Goal: Communication & Community: Answer question/provide support

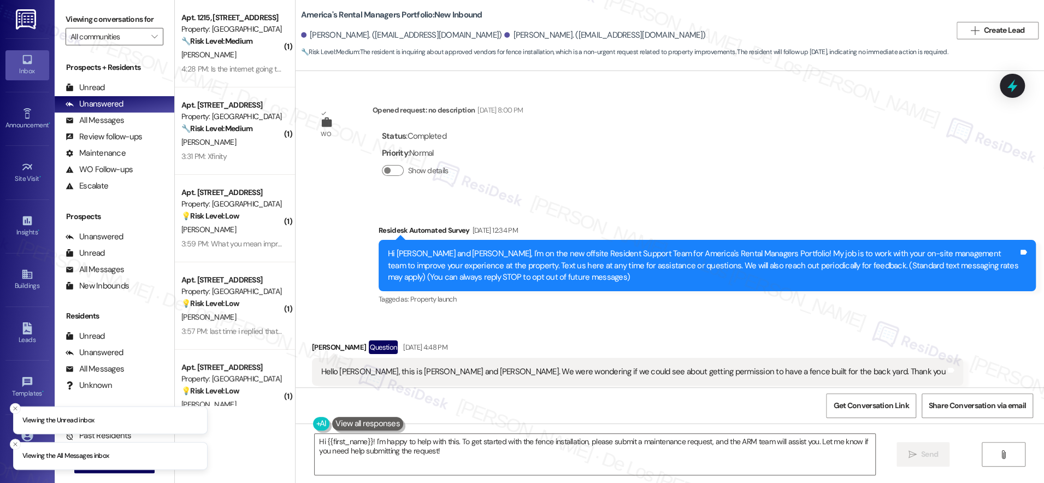
scroll to position [1584, 0]
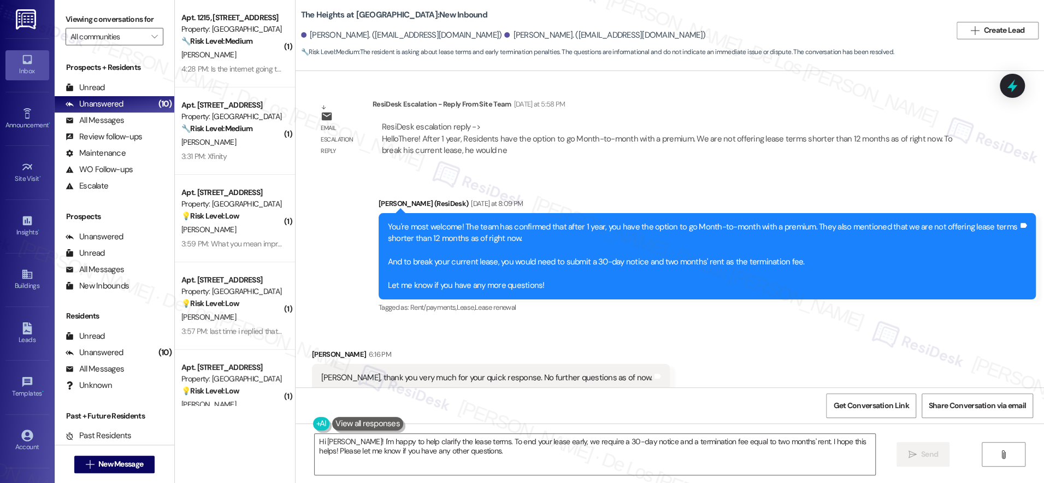
scroll to position [1217, 0]
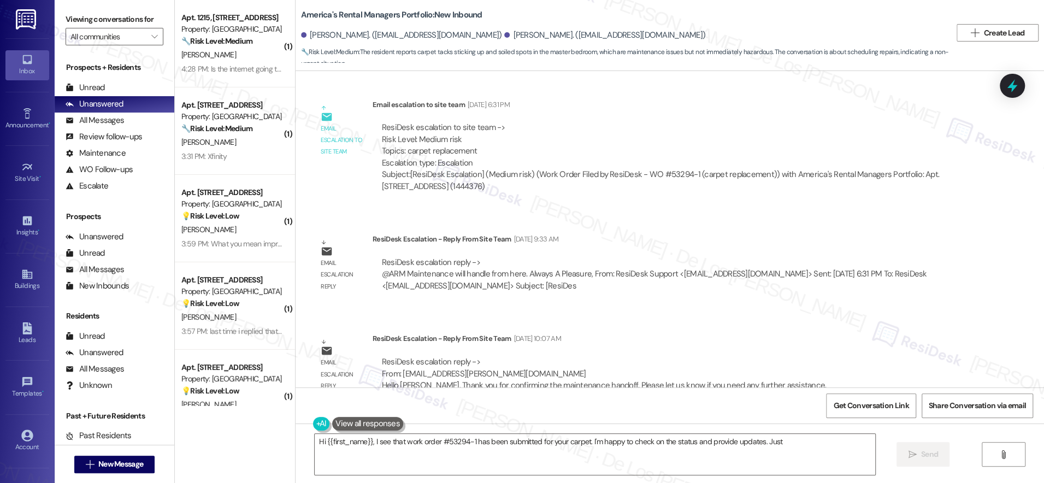
scroll to position [2575, 0]
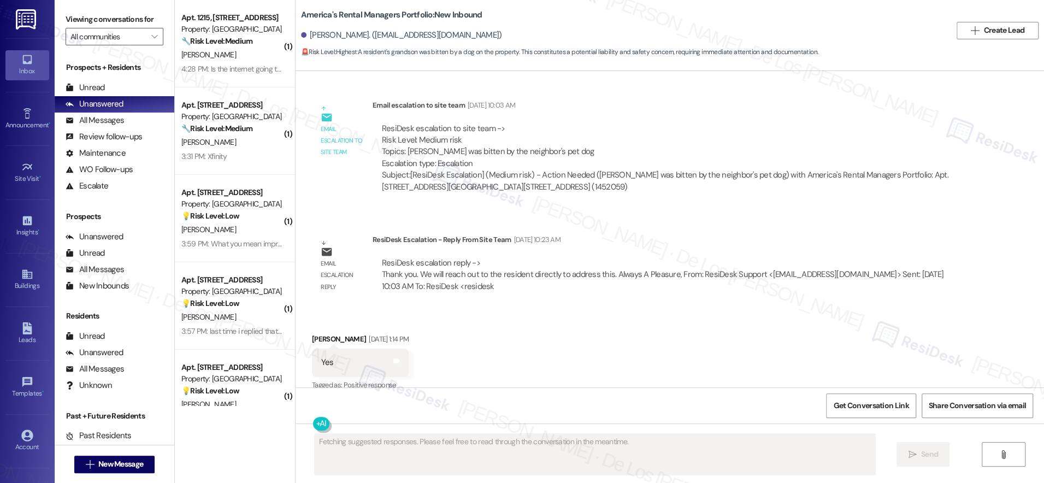
scroll to position [577, 0]
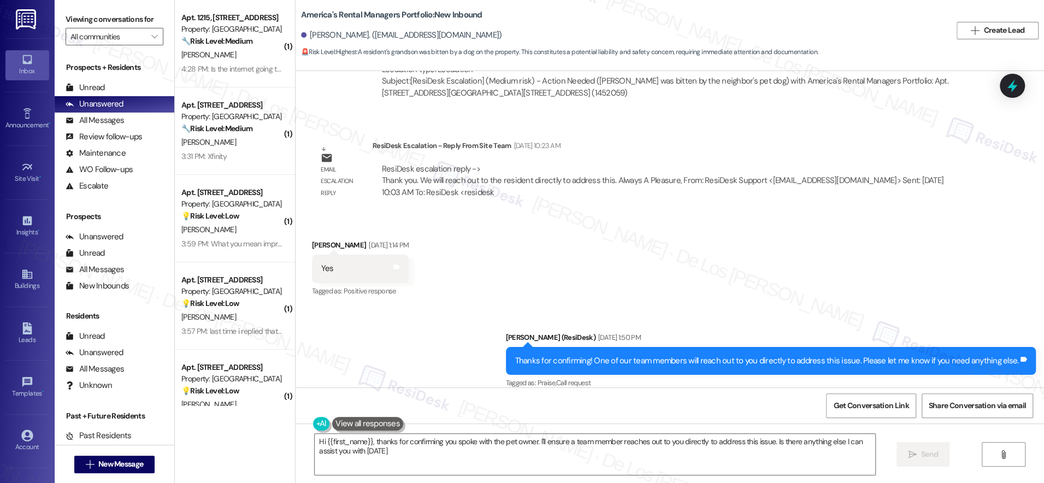
type textarea "Hi {{first_name}}, thanks for confirming you spoke with the pet owner. I'll ens…"
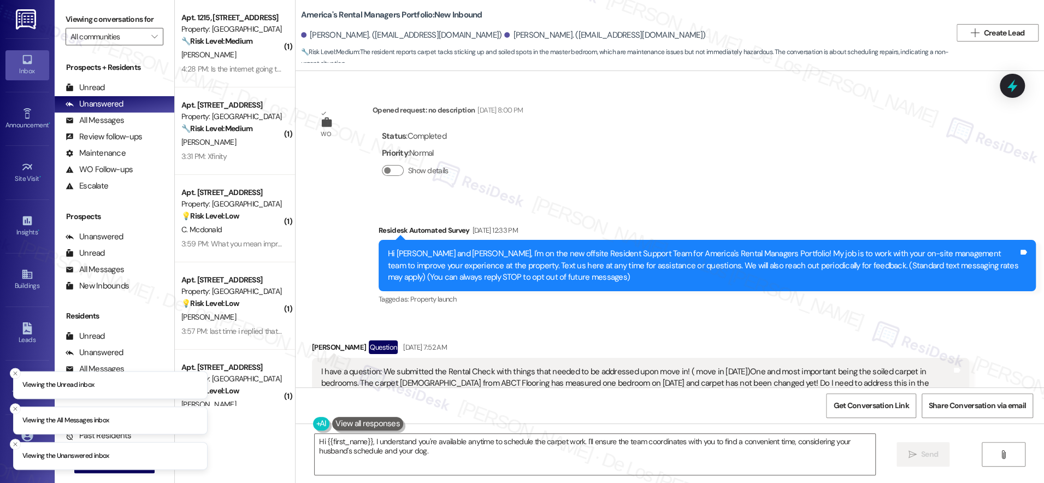
scroll to position [2783, 0]
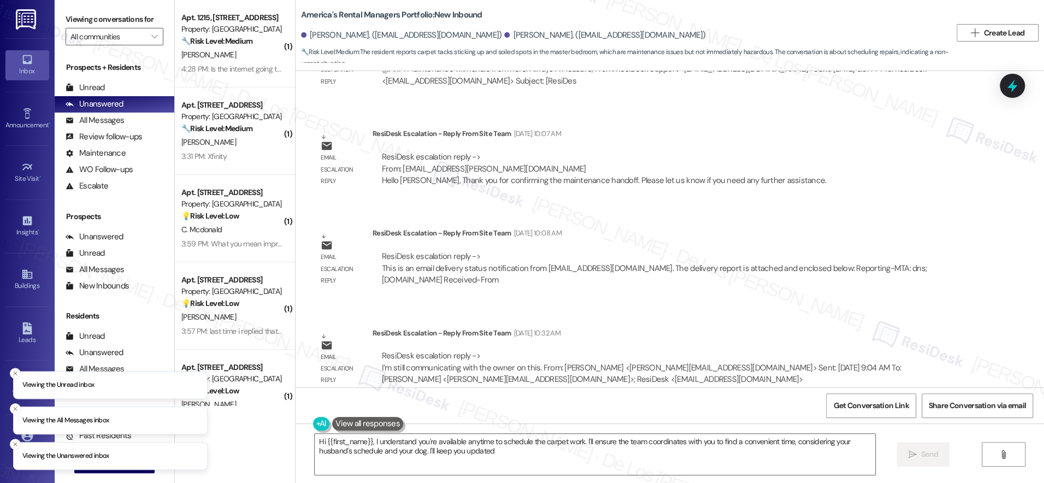
type textarea "Hi {{first_name}}, I understand you're available anytime to schedule the carpet…"
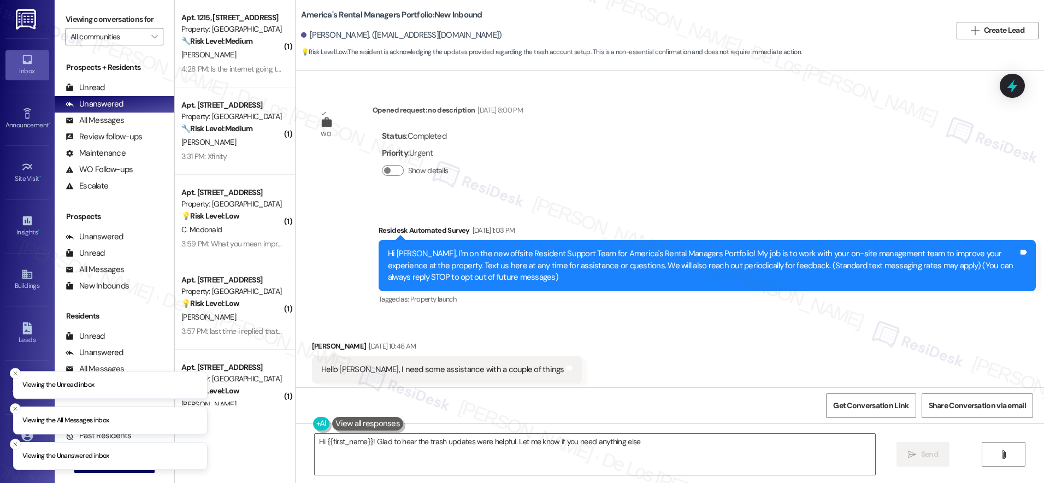
type textarea "Hi {{first_name}}! Glad to hear the trash updates were helpful. Let me know if …"
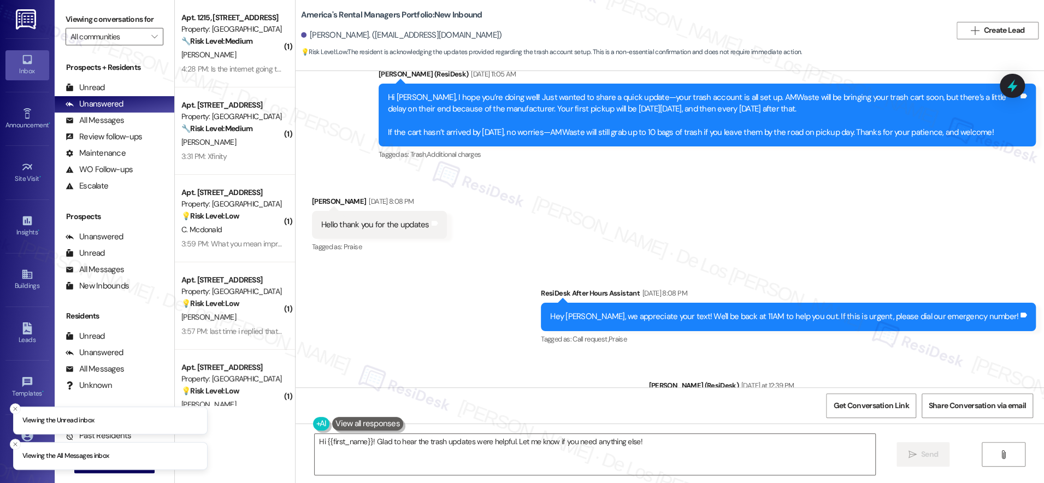
scroll to position [1954, 0]
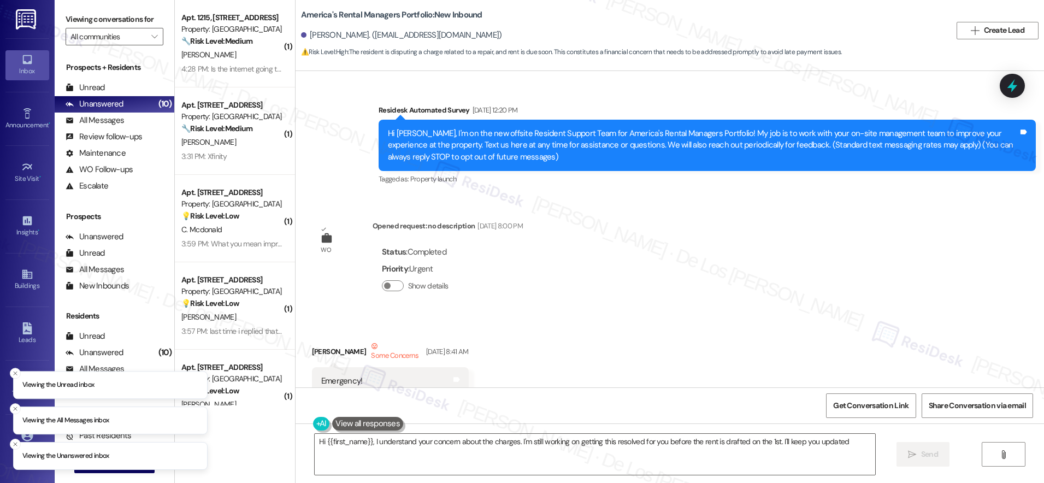
type textarea "Hi {{first_name}}, I understand your concern about the charges. I'm still worki…"
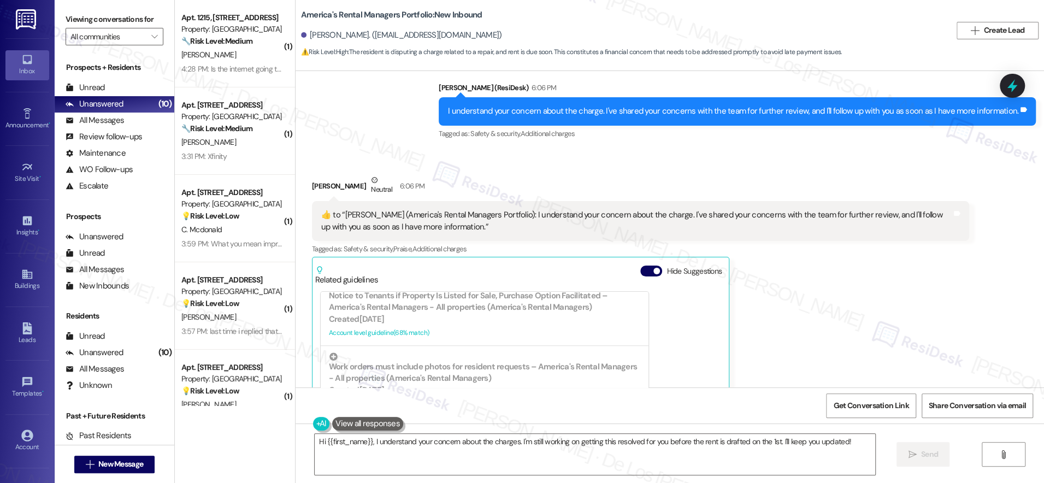
scroll to position [3395, 0]
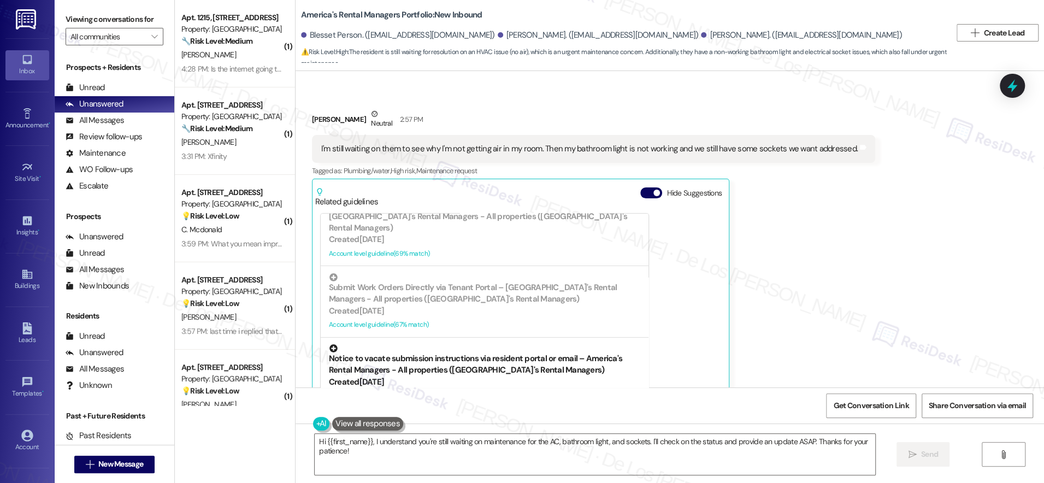
scroll to position [2810, 0]
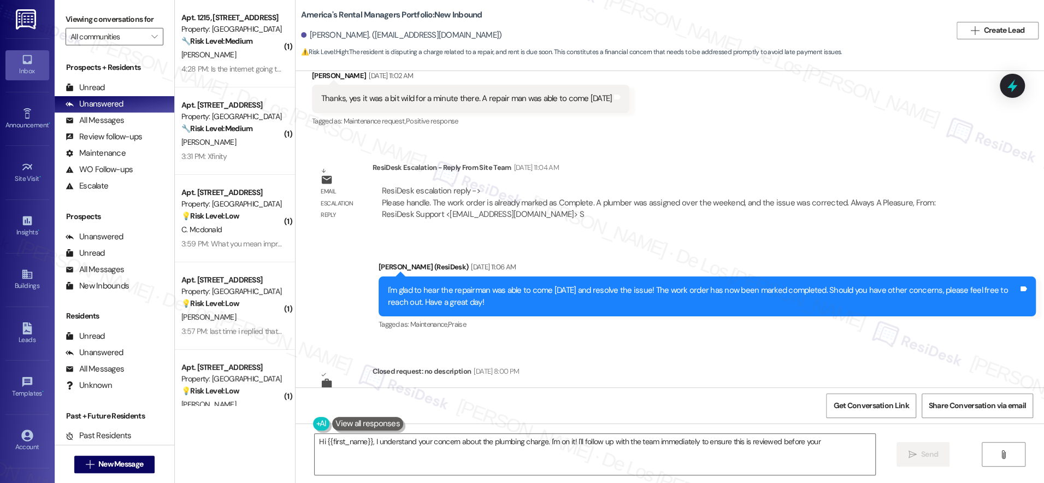
scroll to position [895, 0]
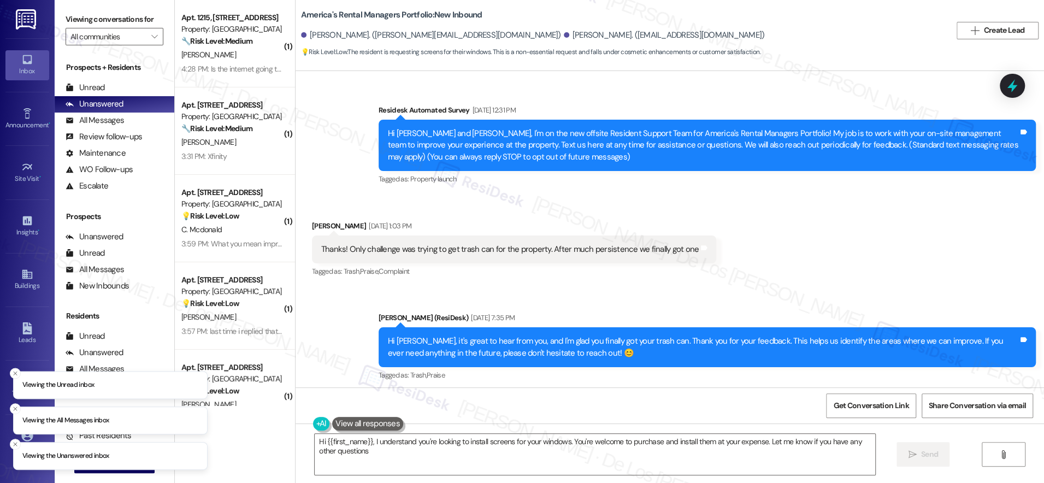
type textarea "Hi {{first_name}}, I understand you're looking to install screens for your wind…"
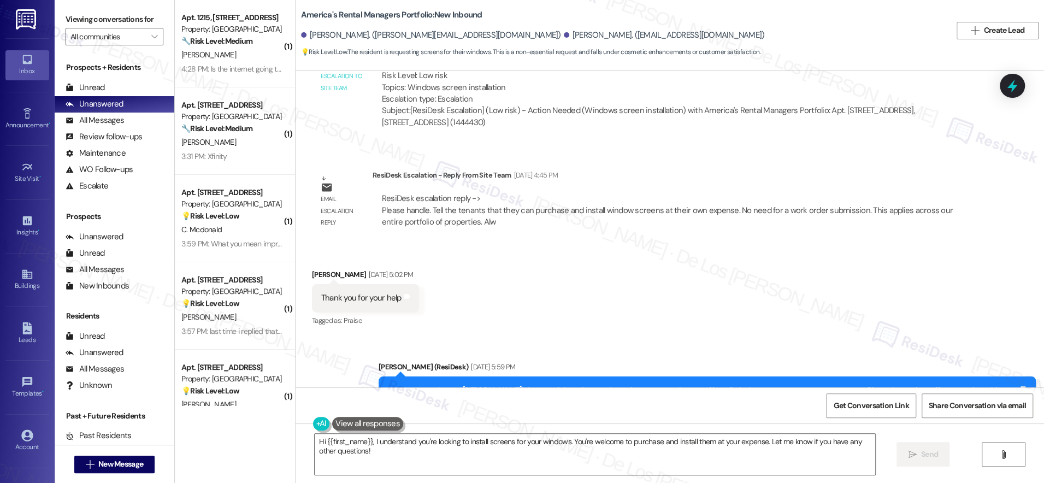
scroll to position [916, 0]
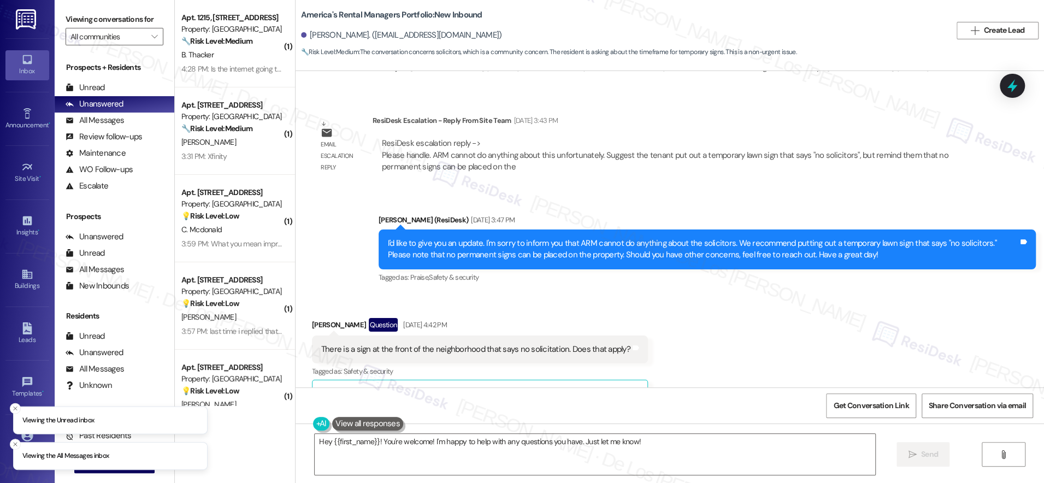
scroll to position [682, 0]
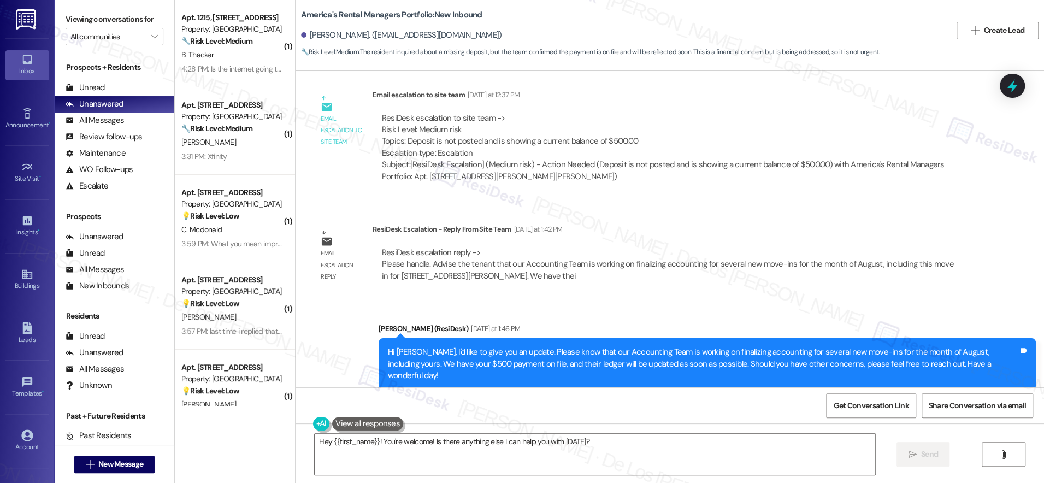
scroll to position [1860, 0]
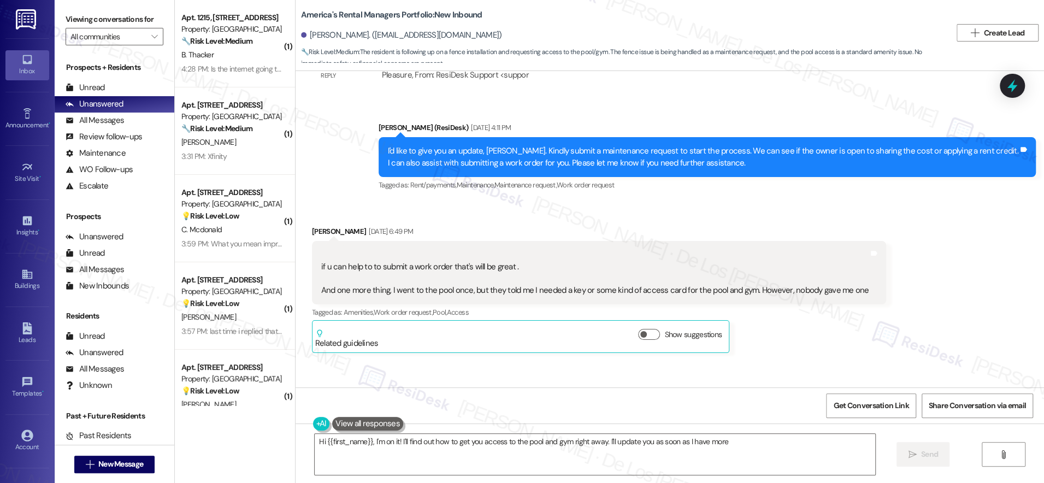
scroll to position [1695, 0]
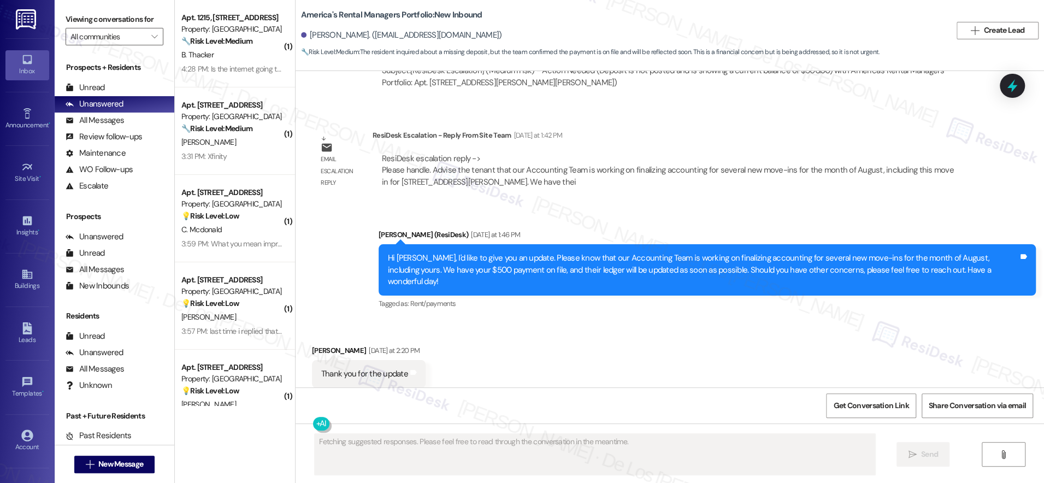
scroll to position [1841, 0]
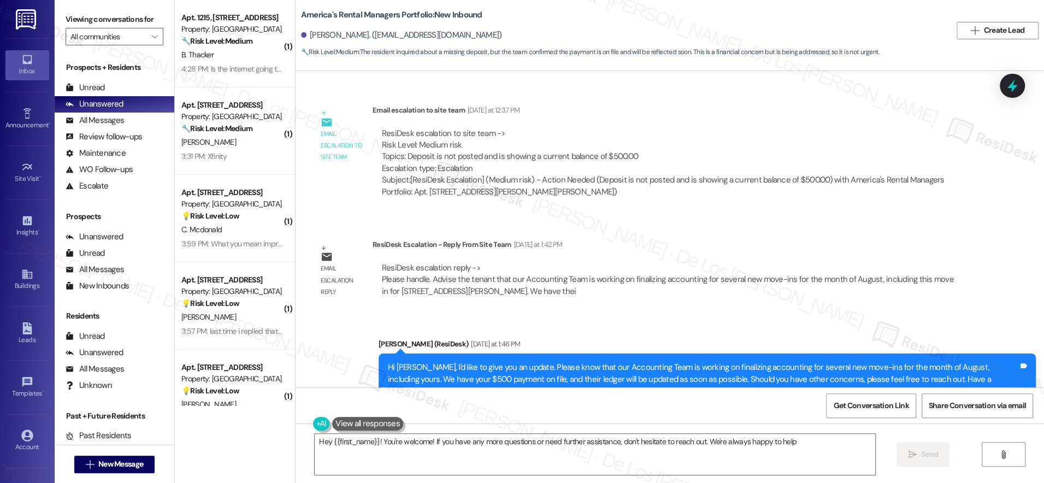
type textarea "Hey {{first_name}}! You're welcome! If you have any more questions or need furt…"
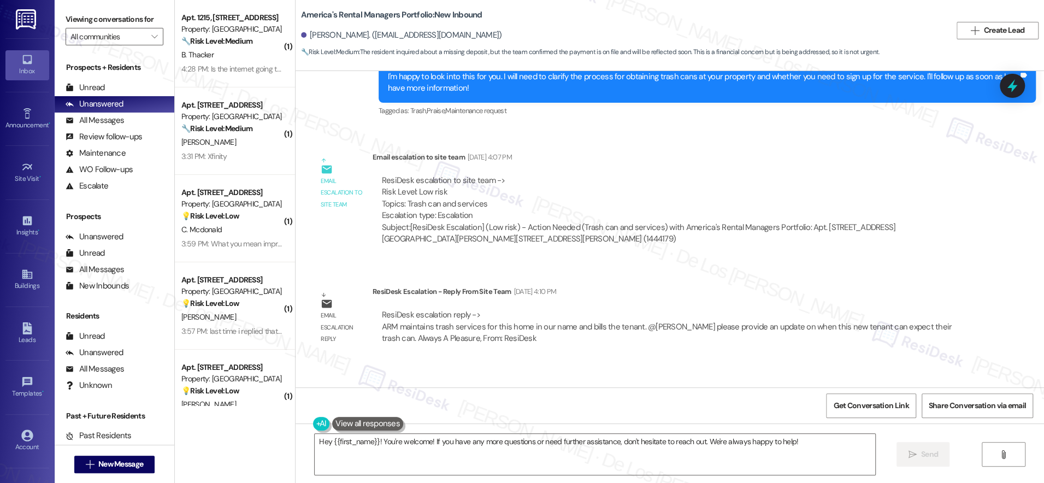
scroll to position [819, 0]
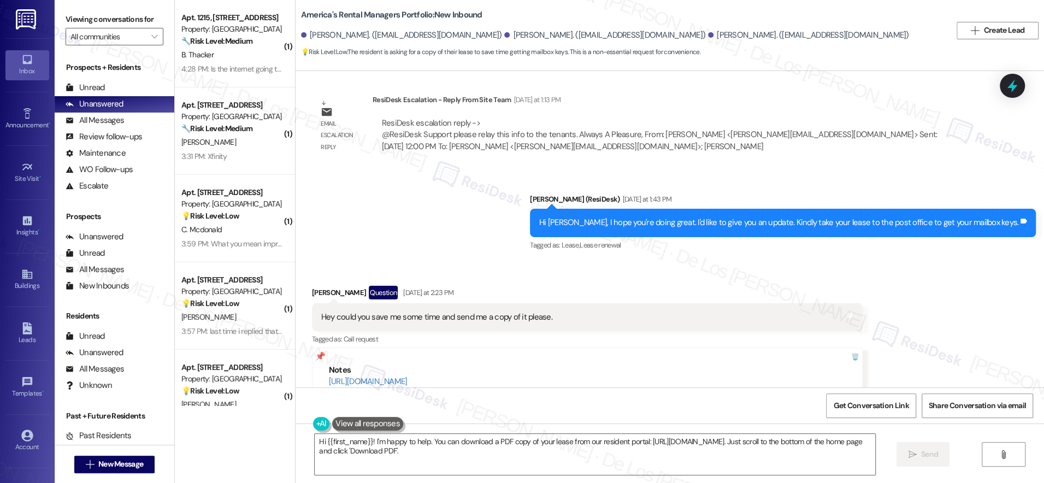
scroll to position [1110, 0]
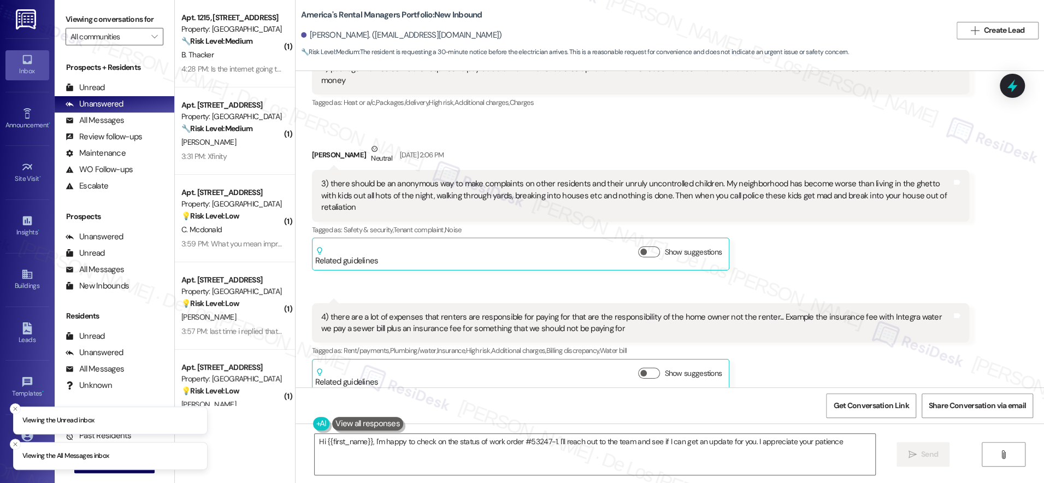
type textarea "Hi {{first_name}}, I'm happy to check on the status of work order #53247-1. I'l…"
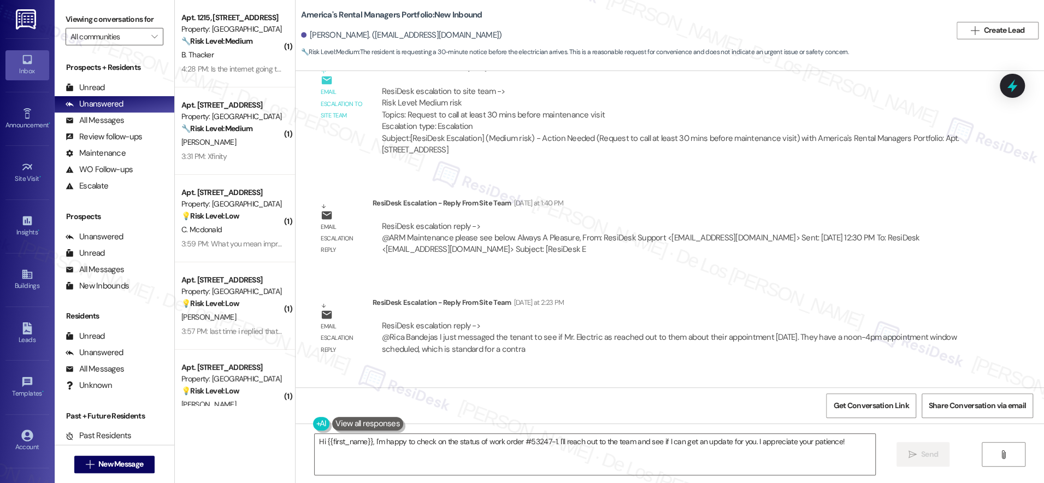
scroll to position [4429, 0]
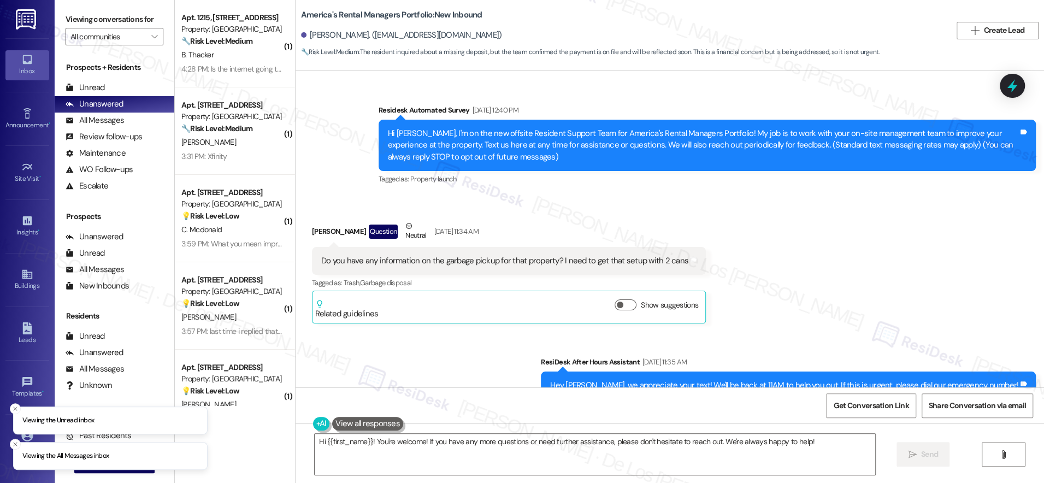
scroll to position [2044, 0]
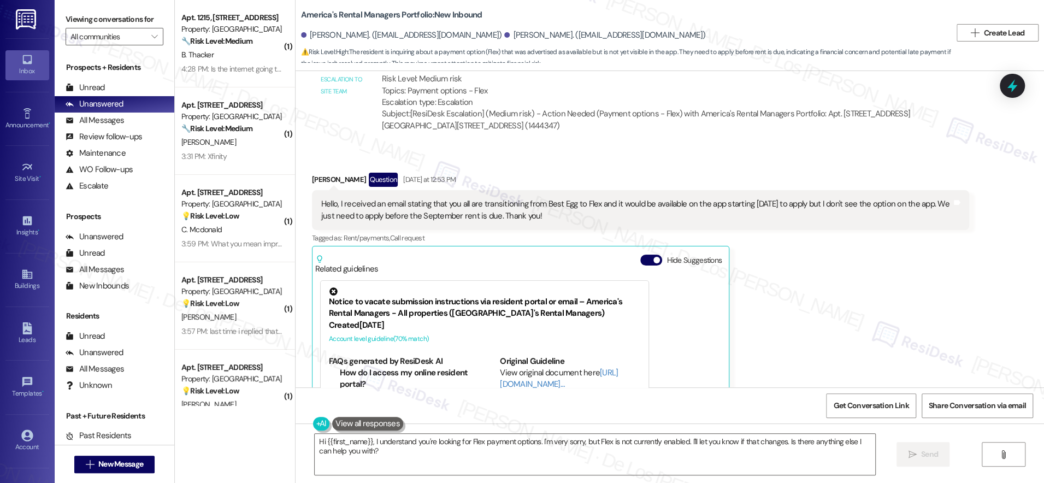
scroll to position [791, 0]
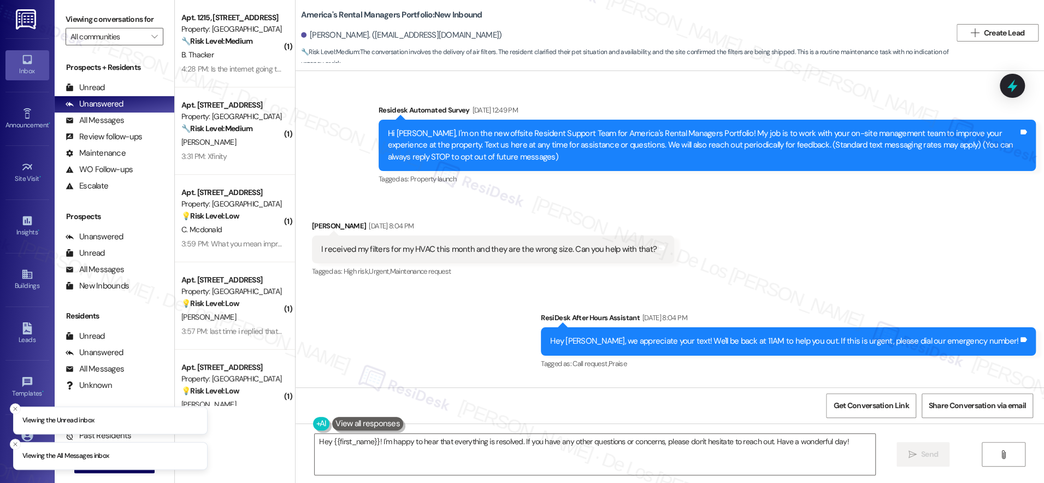
scroll to position [1779, 0]
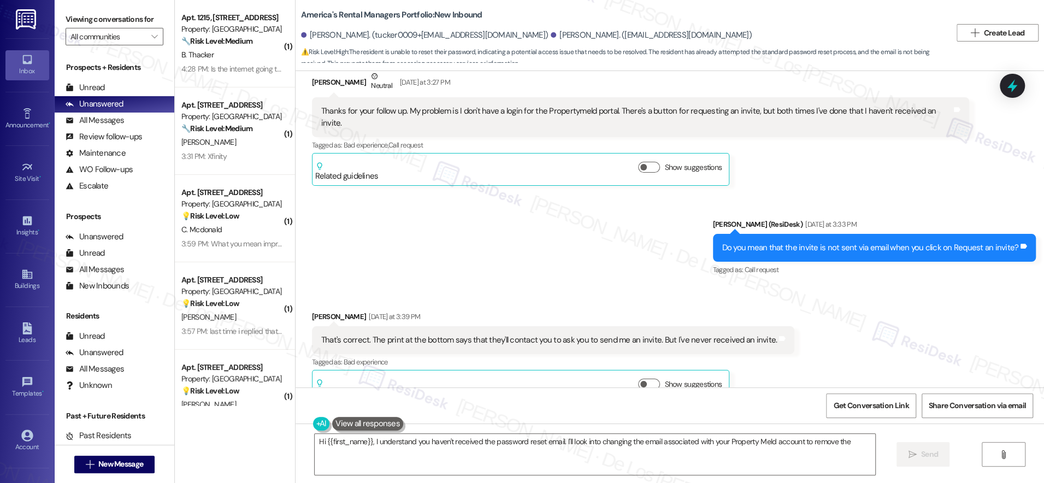
scroll to position [1270, 0]
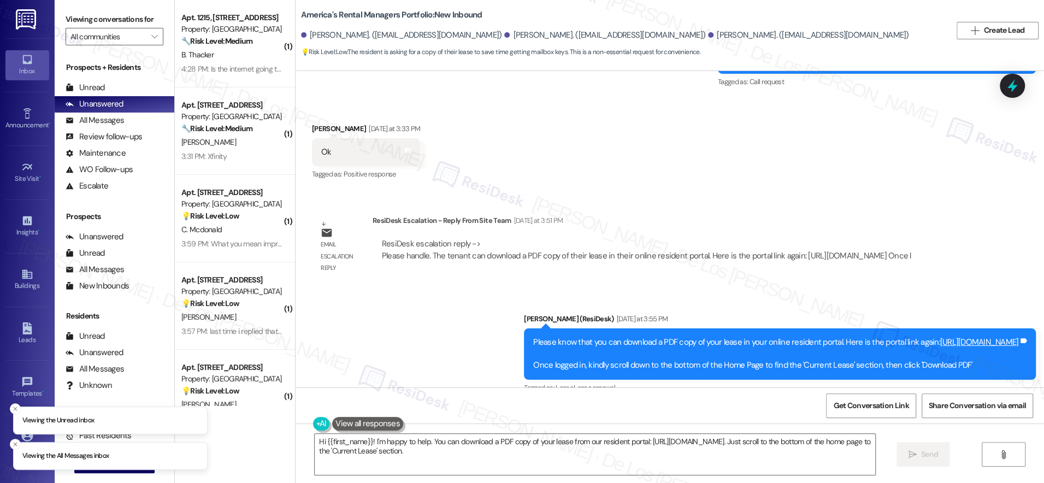
scroll to position [1618, 0]
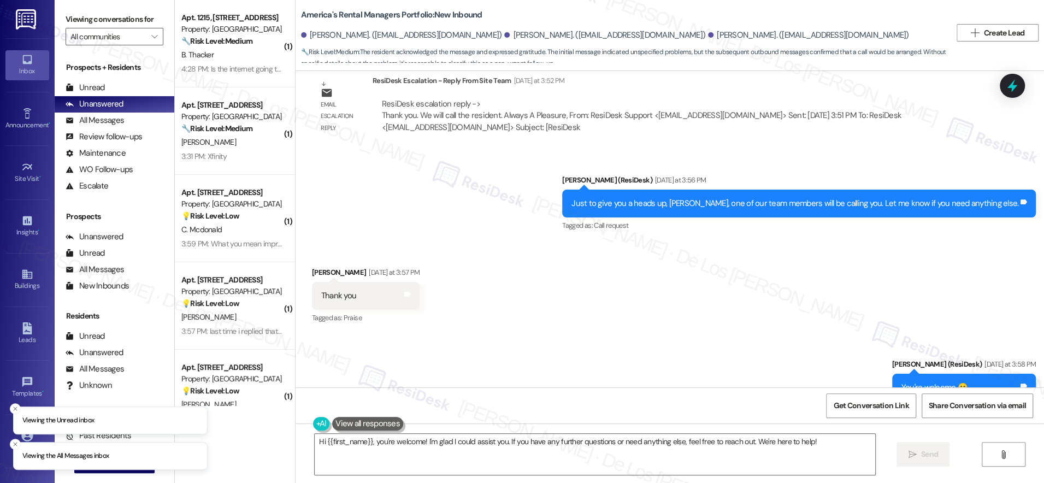
scroll to position [1288, 0]
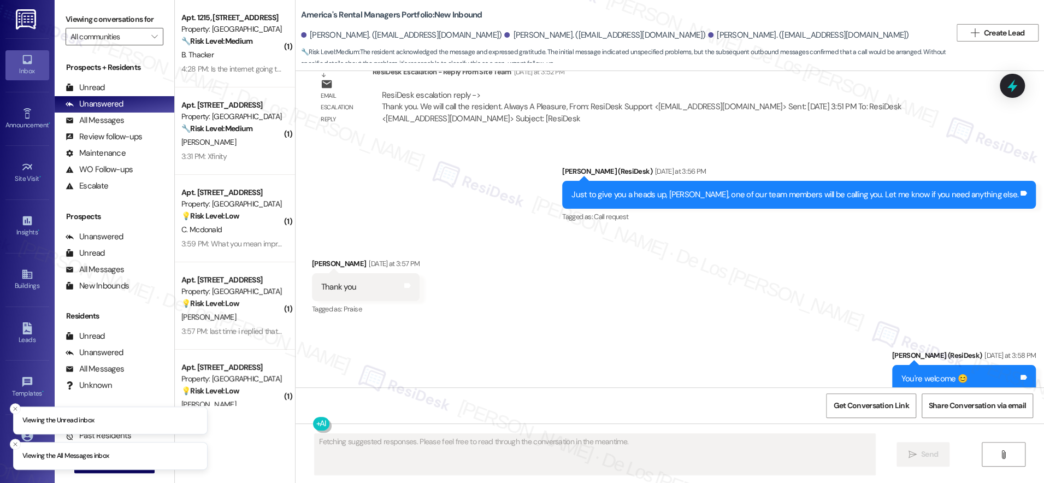
scroll to position [1348, 0]
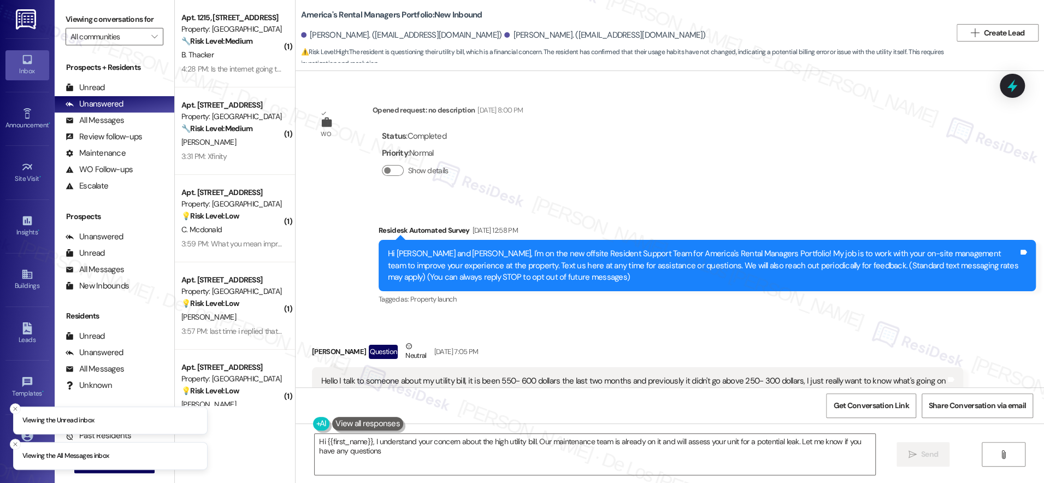
type textarea "Hi {{first_name}}, I understand your concern about the high utility bill. Our m…"
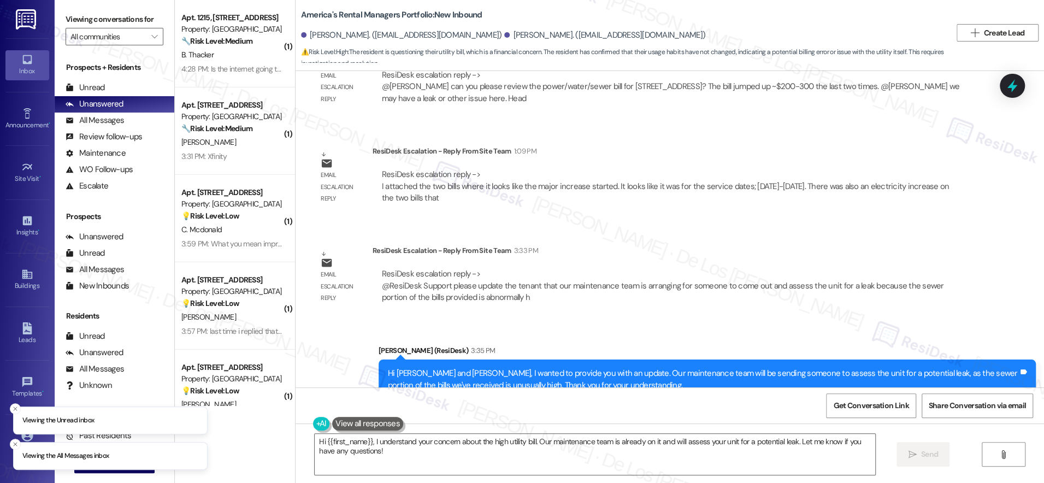
scroll to position [1362, 0]
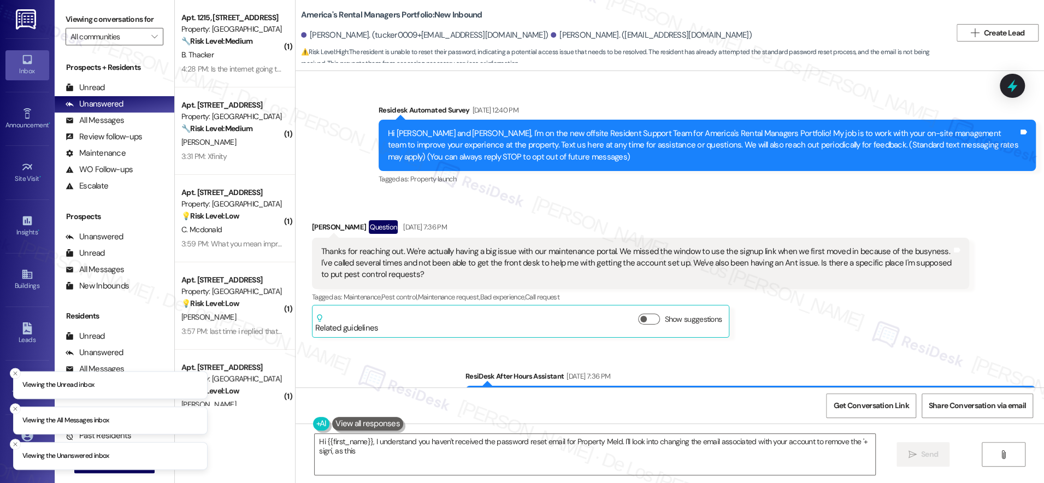
scroll to position [4827, 0]
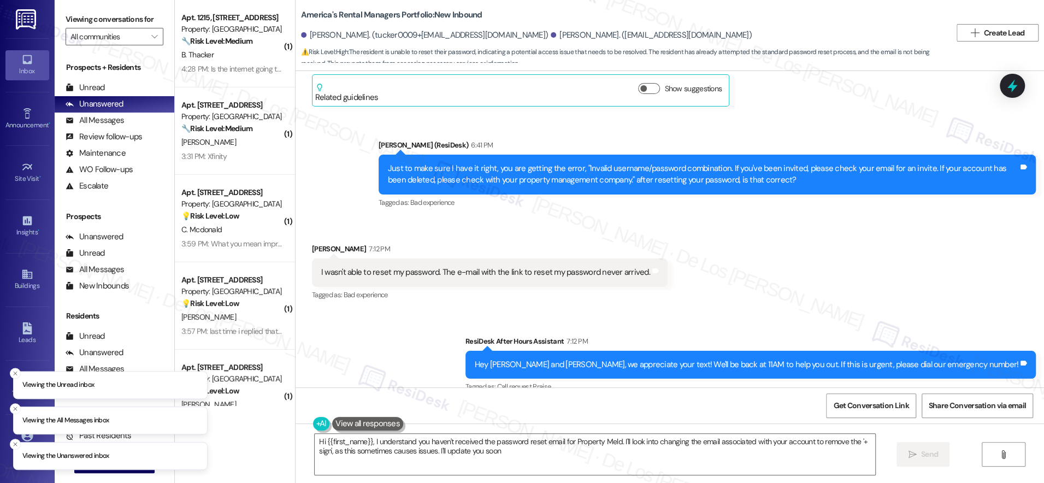
type textarea "Hi {{first_name}}, I understand you haven't received the password reset email f…"
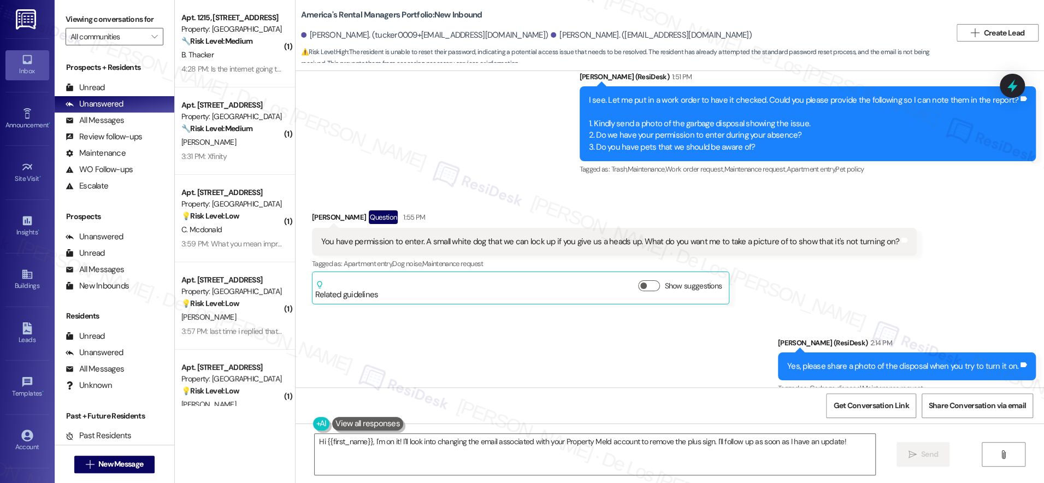
scroll to position [2749, 0]
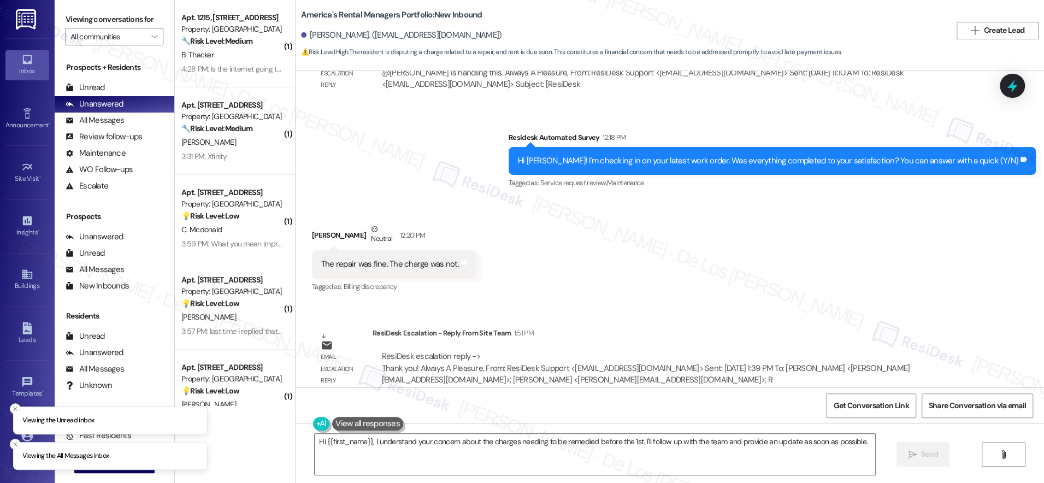
scroll to position [2728, 0]
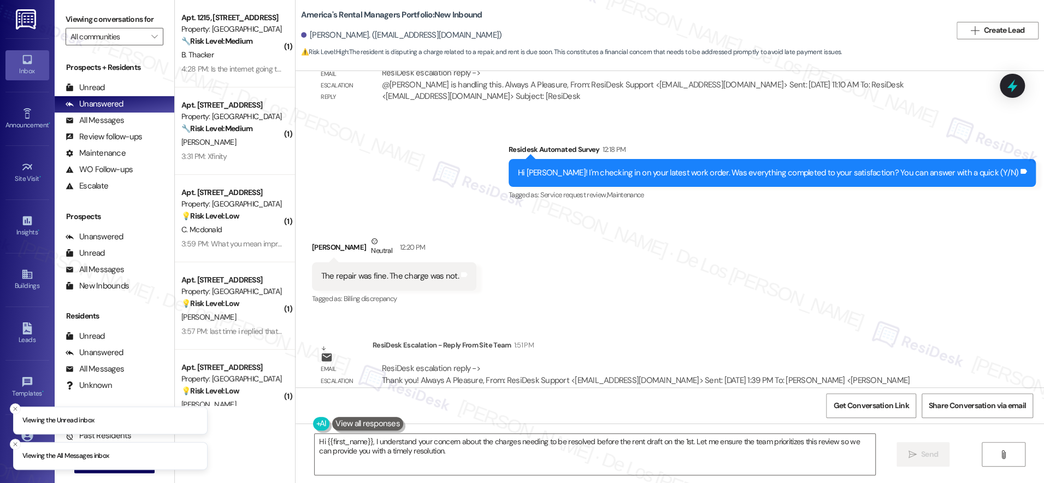
scroll to position [2833, 0]
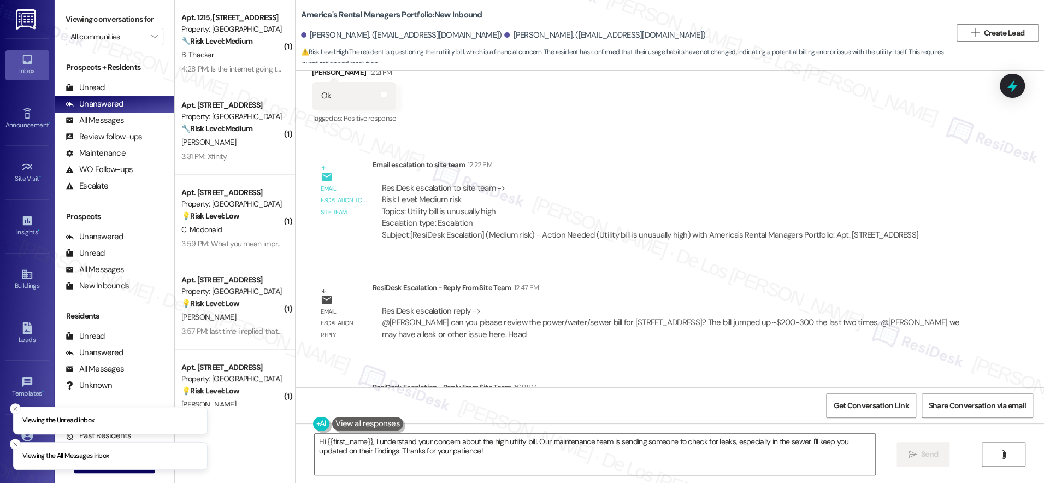
scroll to position [1362, 0]
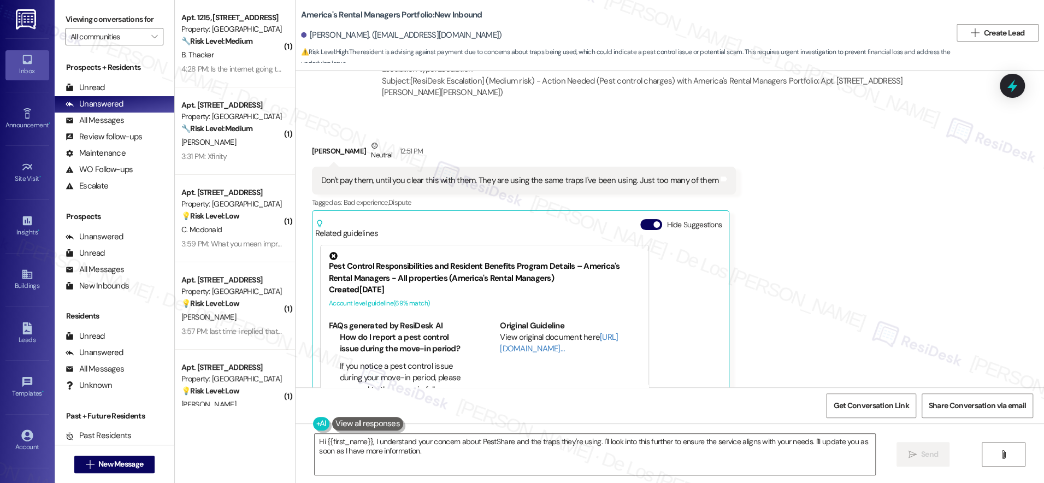
scroll to position [9745, 0]
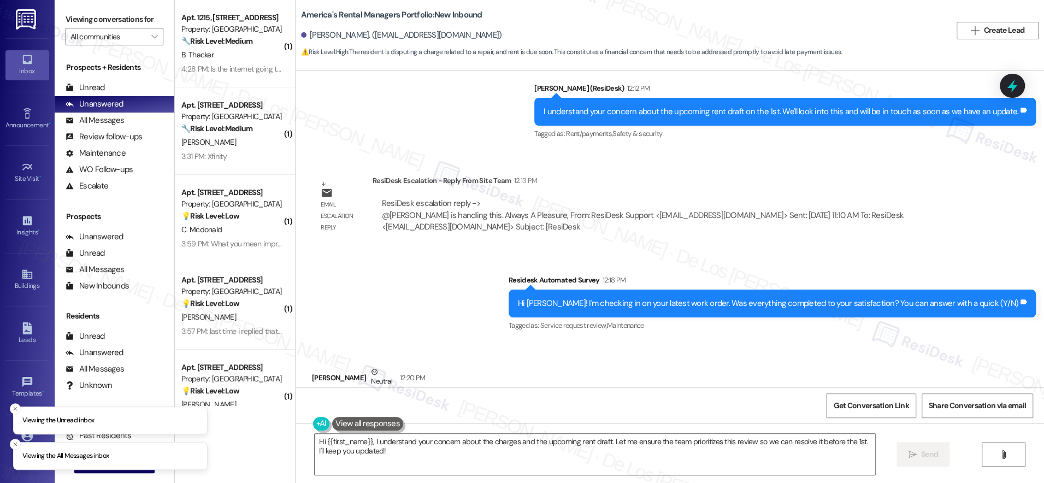
scroll to position [2640, 0]
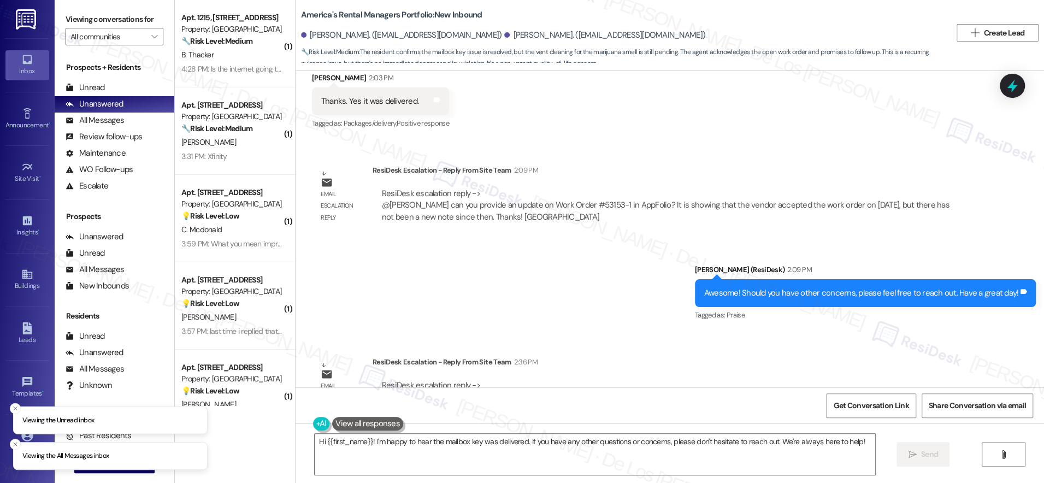
scroll to position [862, 0]
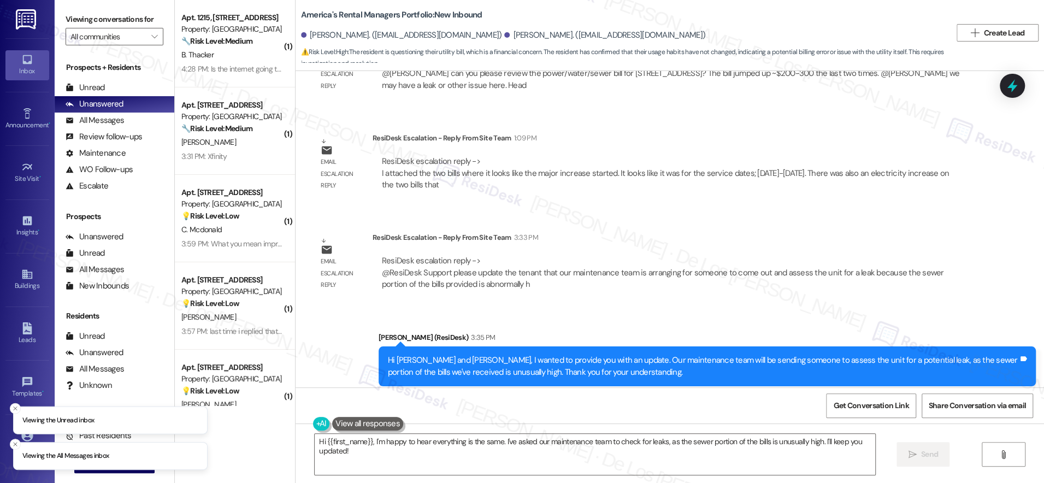
scroll to position [1362, 0]
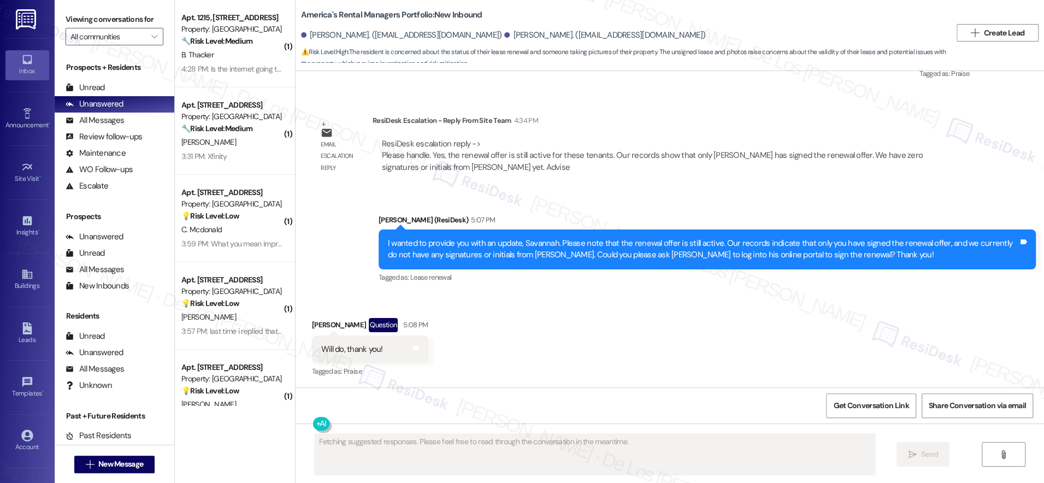
scroll to position [967, 0]
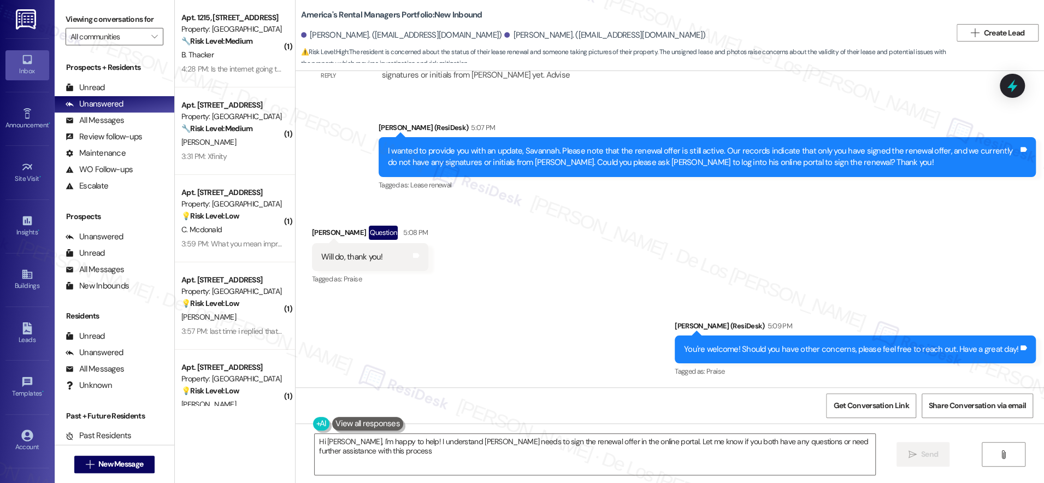
type textarea "Hi [PERSON_NAME], I'm happy to help! I understand [PERSON_NAME] needs to sign t…"
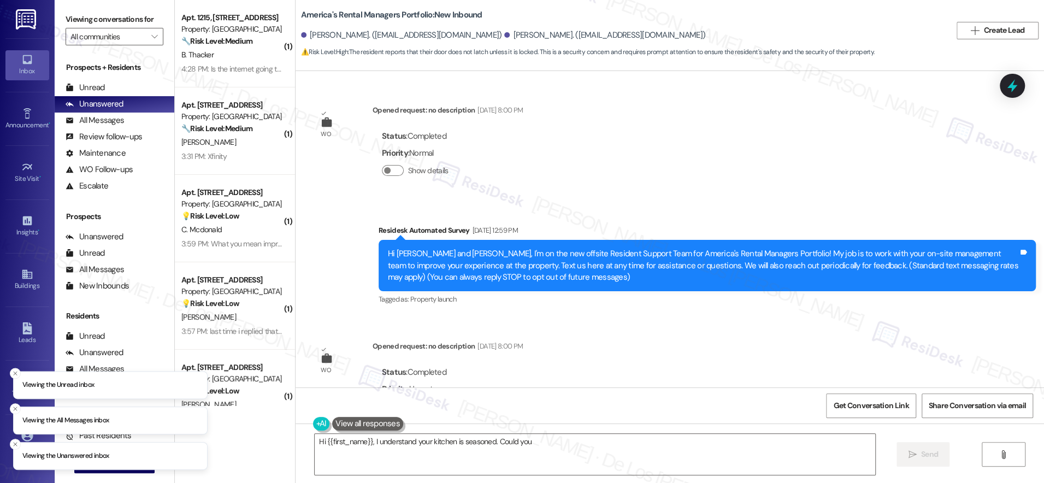
scroll to position [1654, 0]
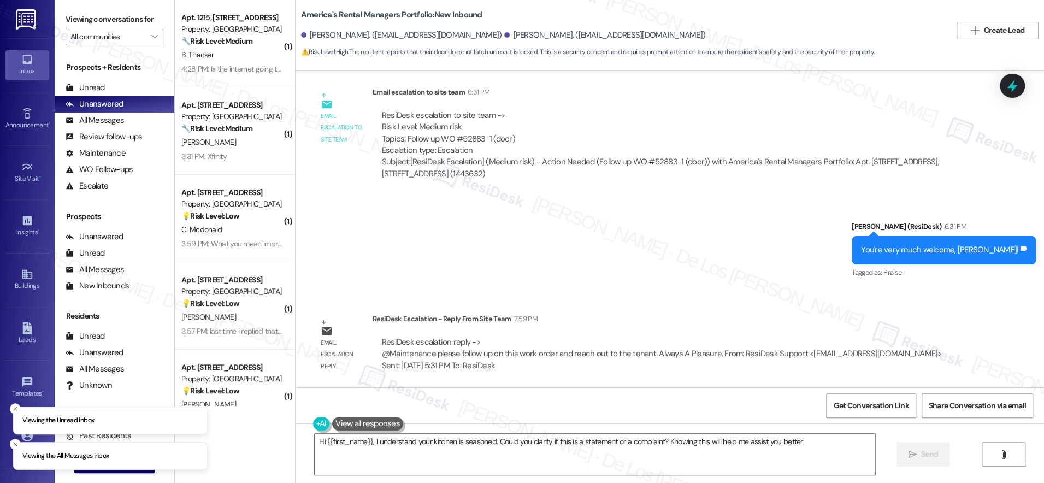
type textarea "Hi {{first_name}}, I understand your kitchen is seasoned. Could you clarify if …"
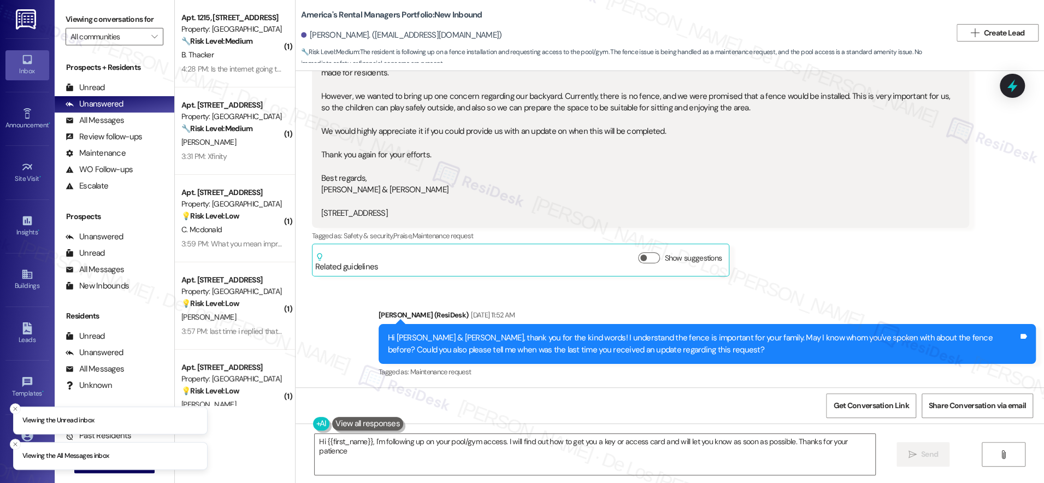
type textarea "Hi {{first_name}}, I'm following up on your pool/gym access. I will find out ho…"
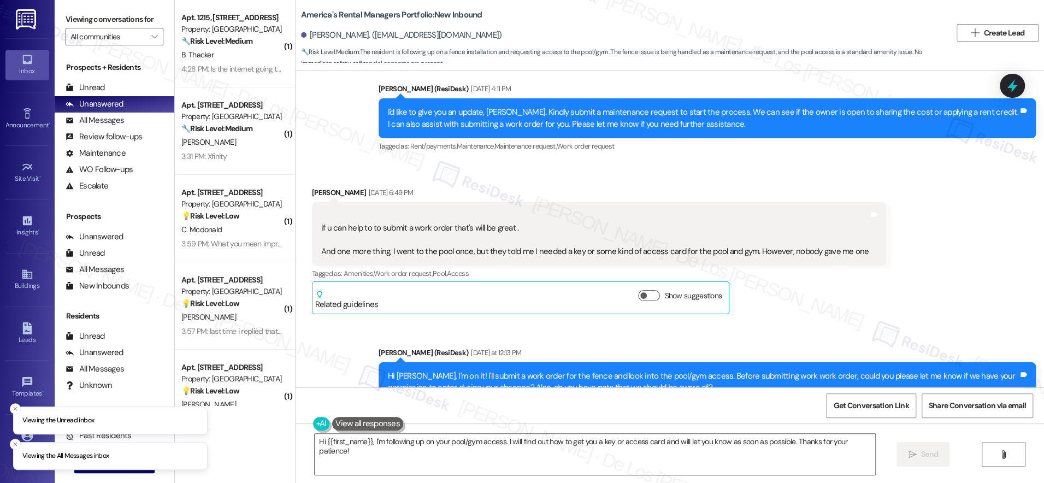
scroll to position [1911, 0]
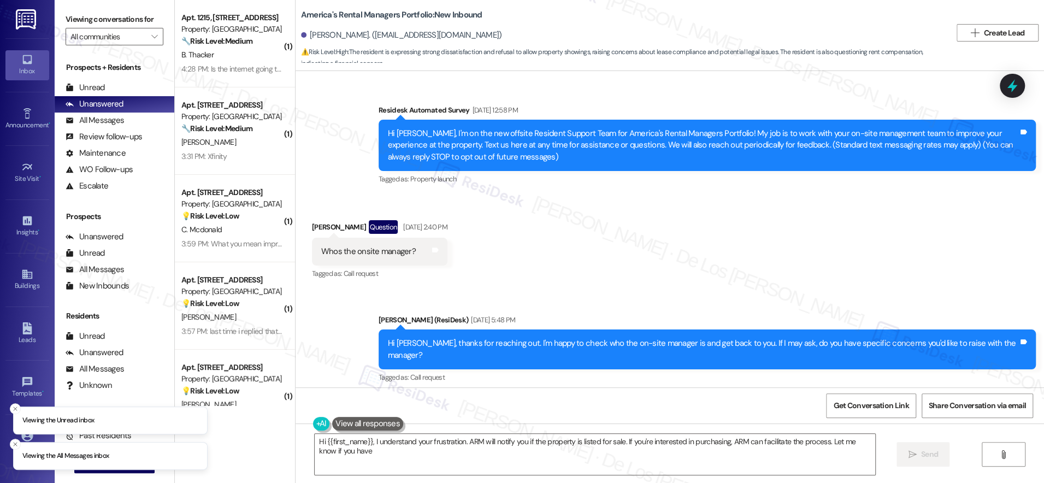
scroll to position [2098, 0]
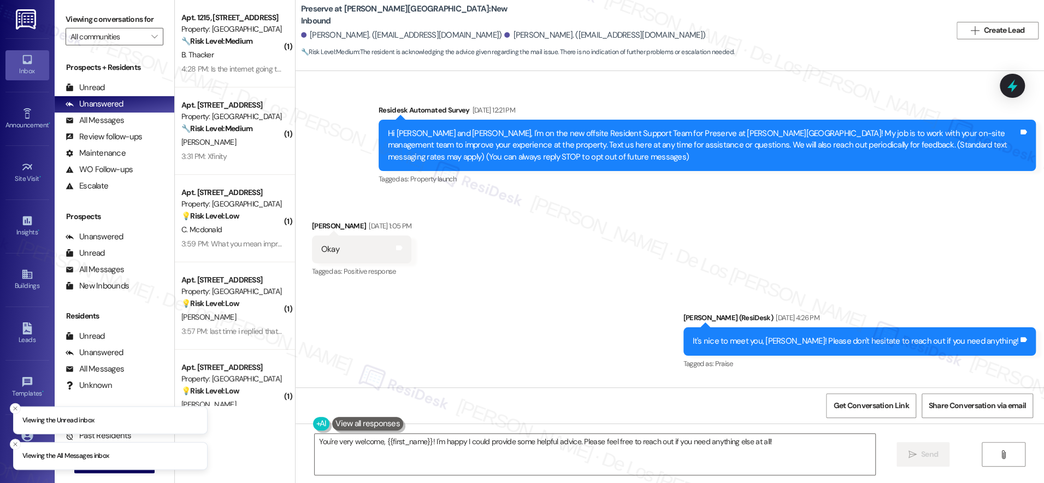
scroll to position [10029, 0]
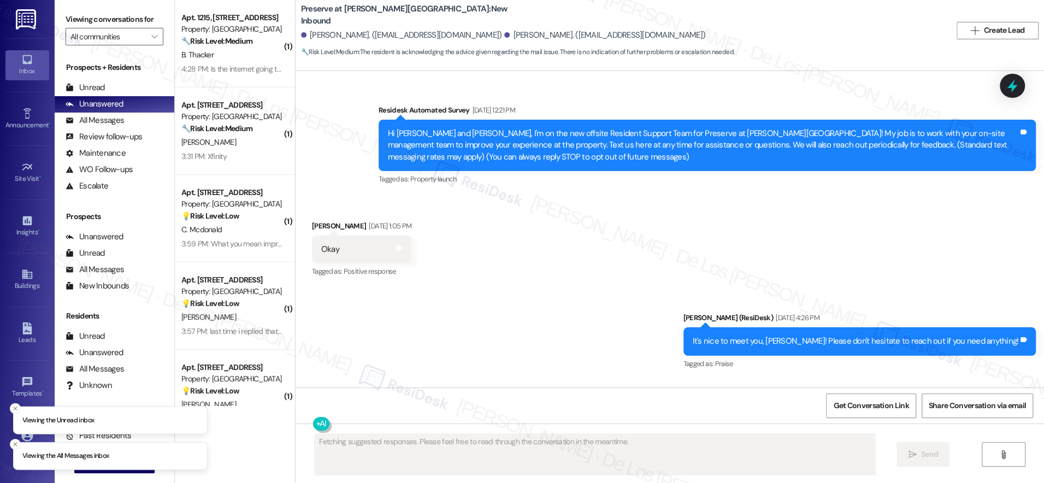
scroll to position [10029, 0]
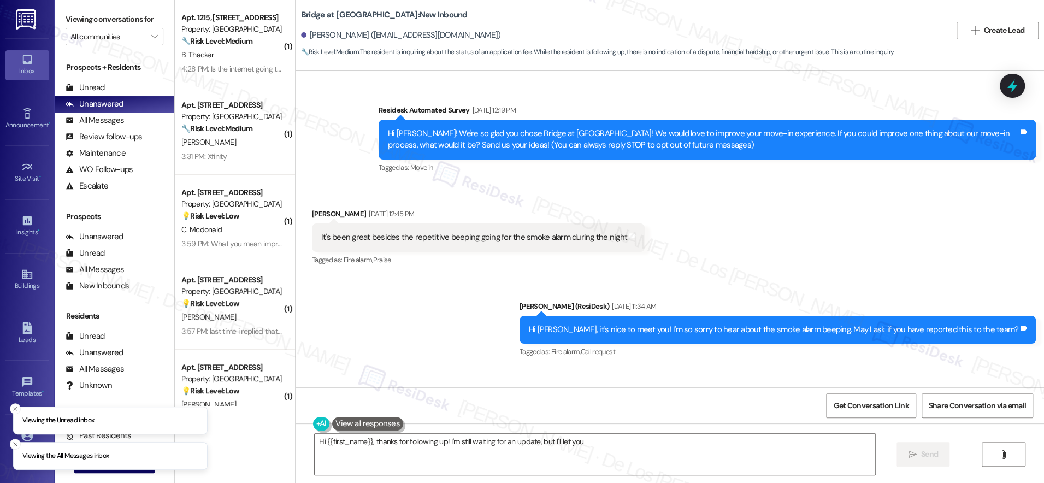
scroll to position [5588, 0]
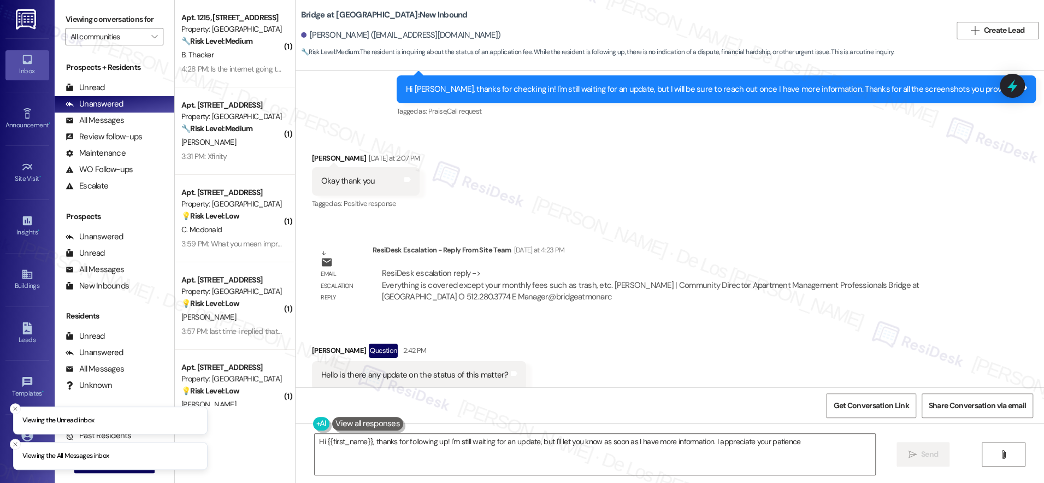
type textarea "Hi {{first_name}}, thanks for following up! I'm still waiting for an update, bu…"
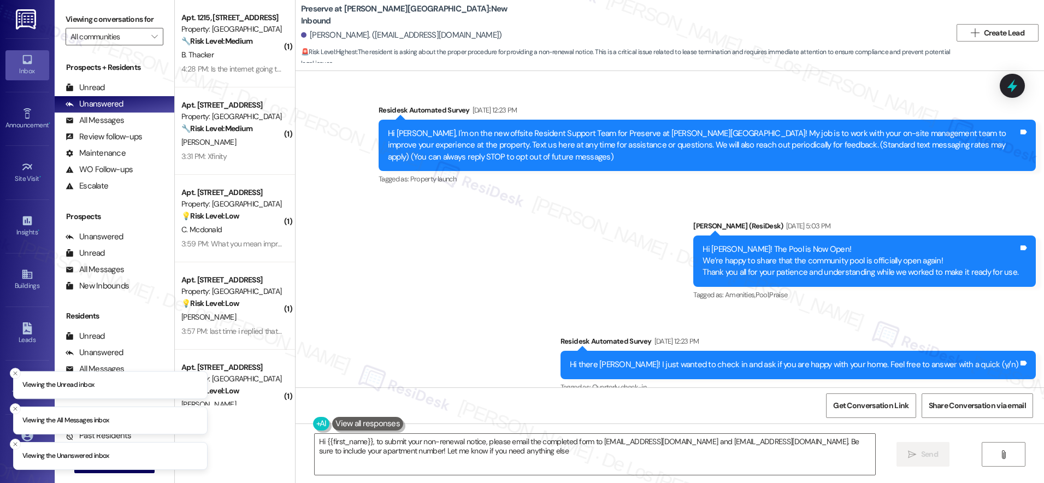
type textarea "Hi {{first_name}}, to submit your non-renewal notice, please email the complete…"
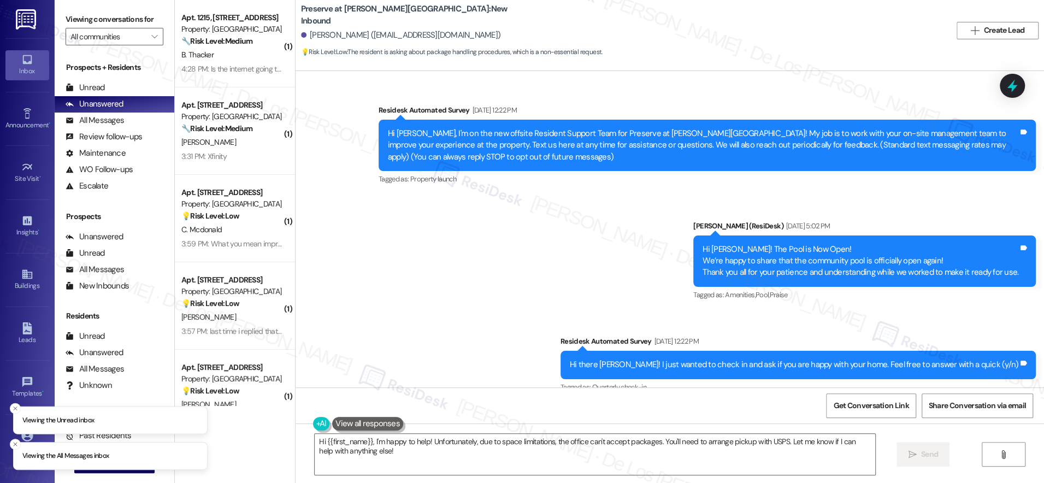
scroll to position [7582, 0]
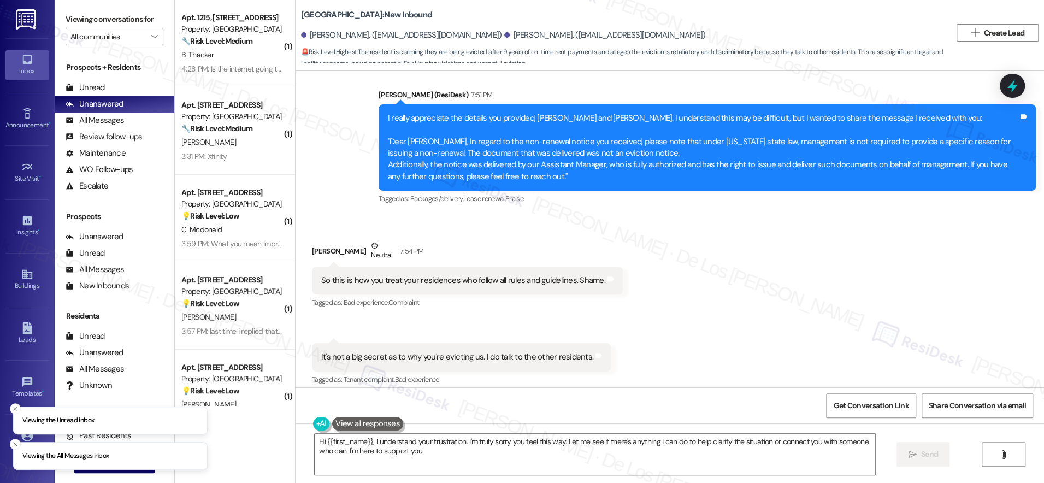
scroll to position [1691, 0]
